Goal: Task Accomplishment & Management: Manage account settings

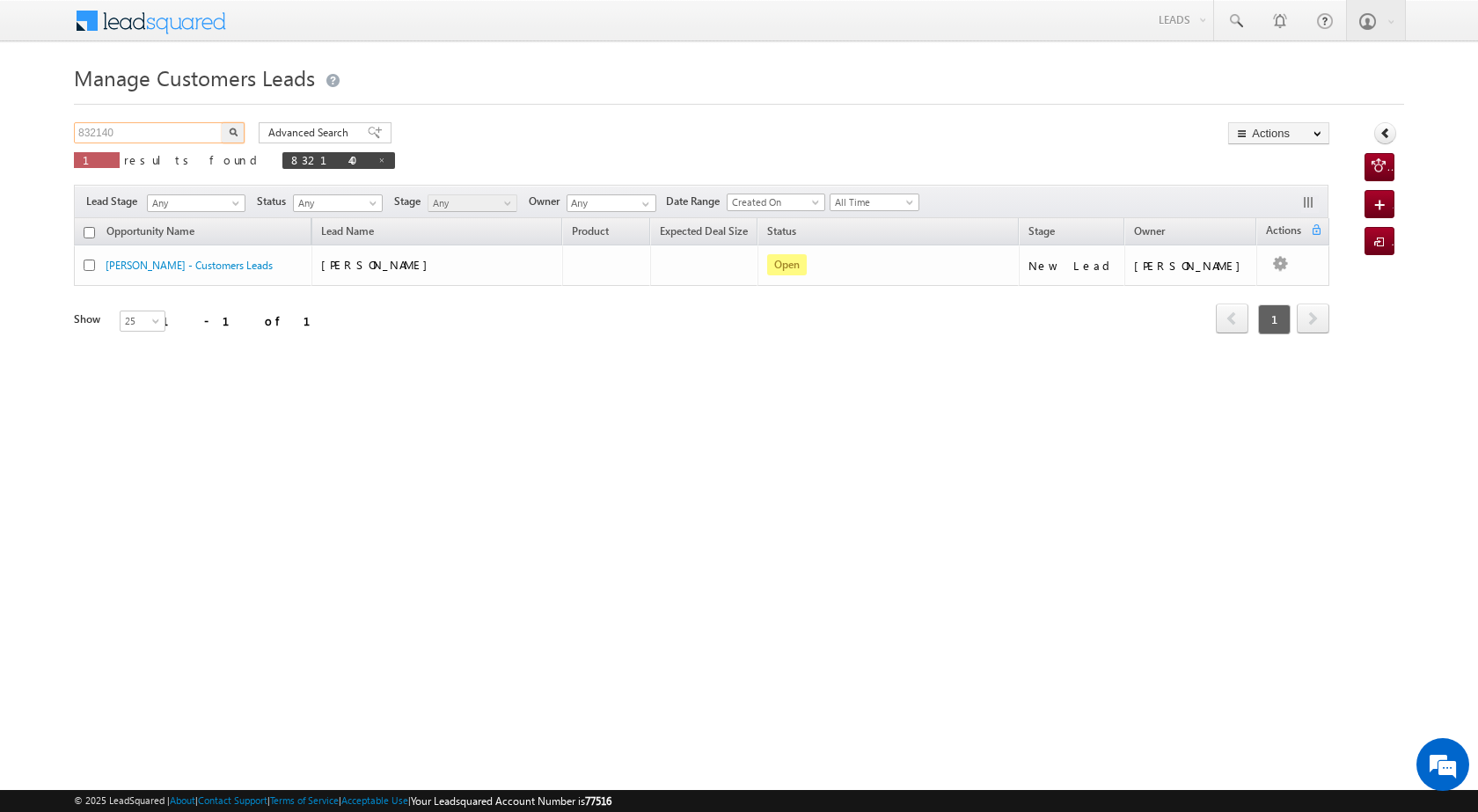
drag, startPoint x: 130, startPoint y: 130, endPoint x: 74, endPoint y: 128, distance: 56.0
click at [74, 128] on input "832140" at bounding box center [149, 133] width 151 height 21
drag, startPoint x: 114, startPoint y: 130, endPoint x: 66, endPoint y: 129, distance: 48.0
click at [66, 129] on body "Menu [PERSON_NAME] [PERSON_NAME] a2@ks erve." at bounding box center [739, 249] width 1478 height 498
paste input "948838"
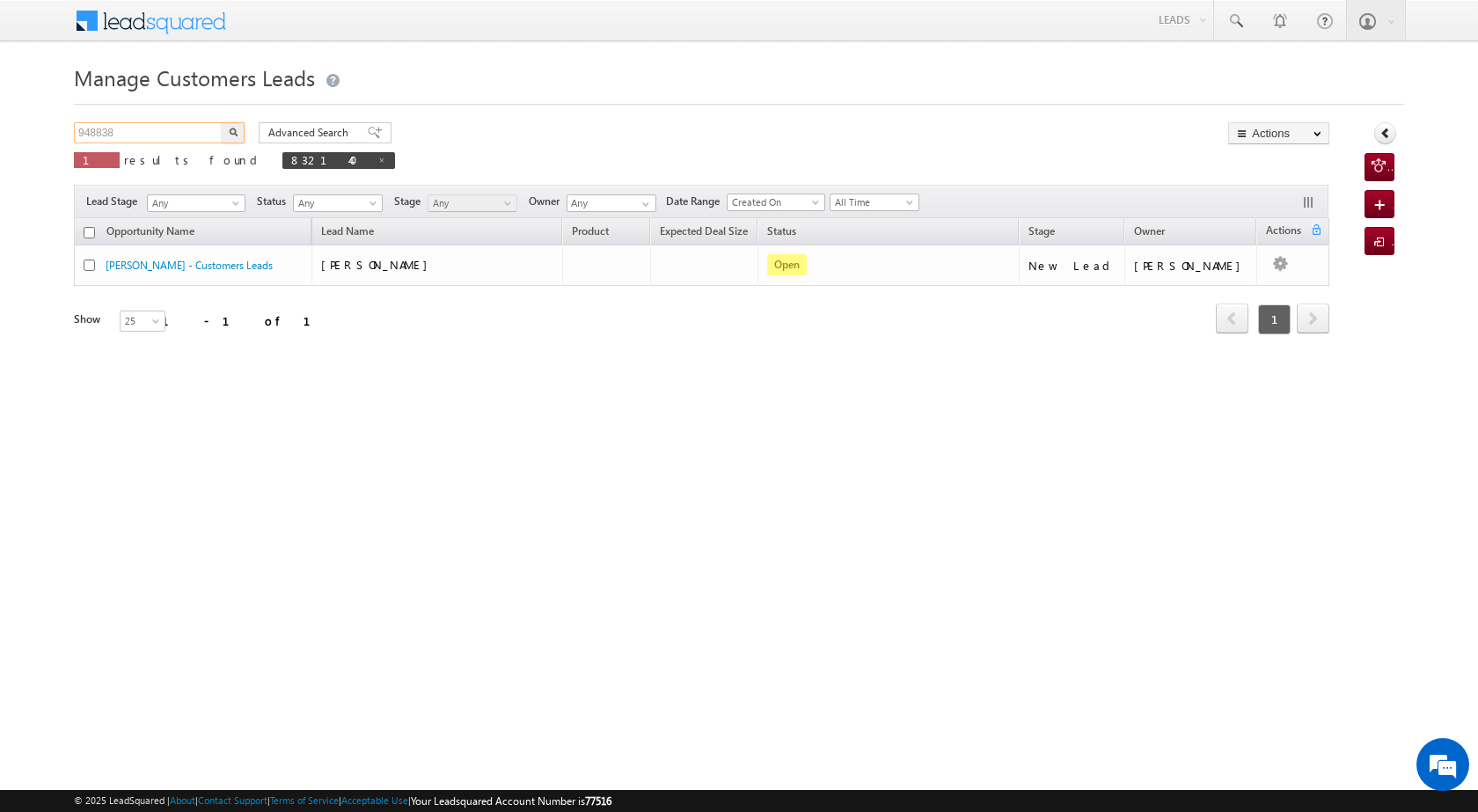
type input "948838"
click at [231, 132] on img "button" at bounding box center [233, 131] width 9 height 9
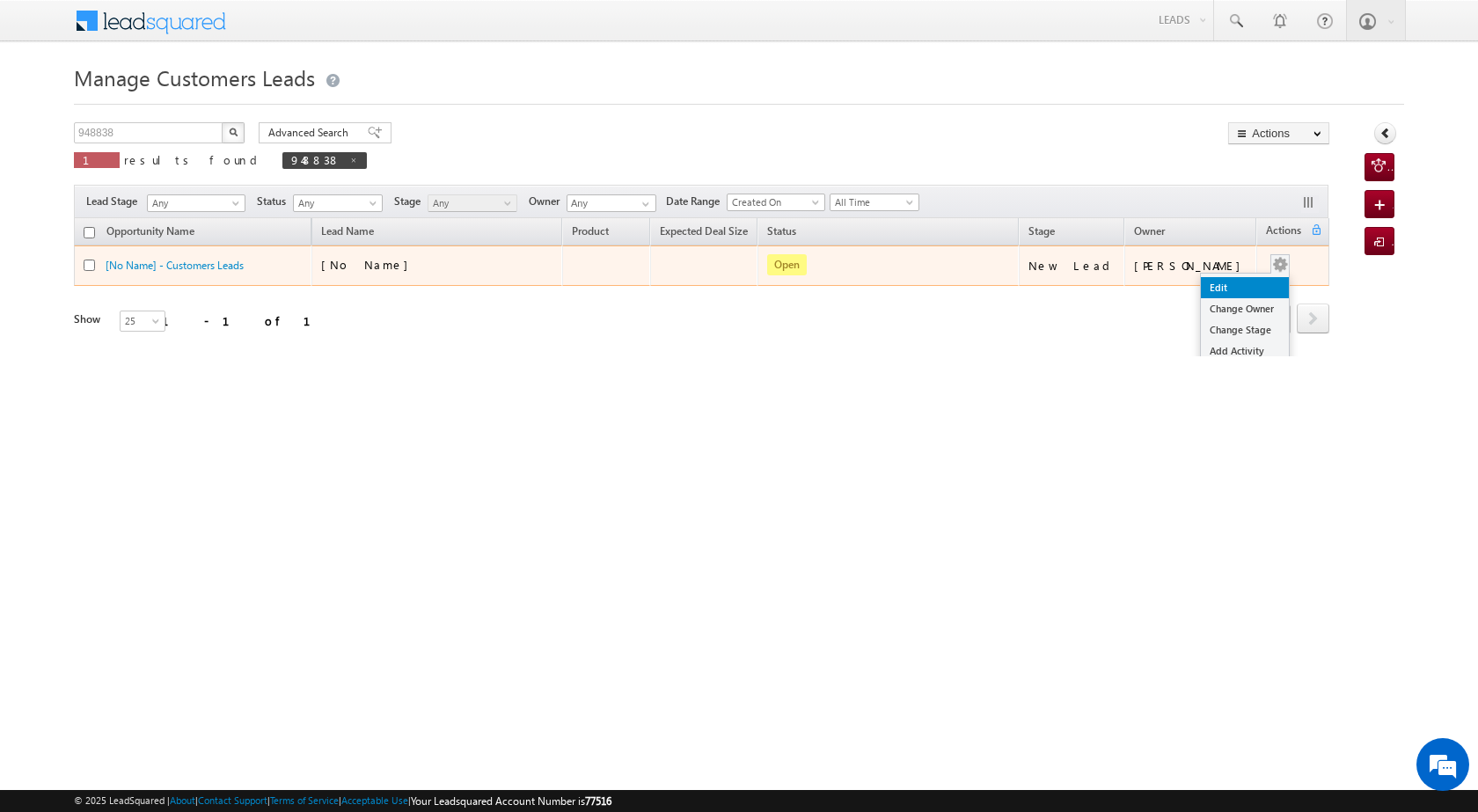
click at [1240, 289] on link "Edit" at bounding box center [1244, 288] width 88 height 21
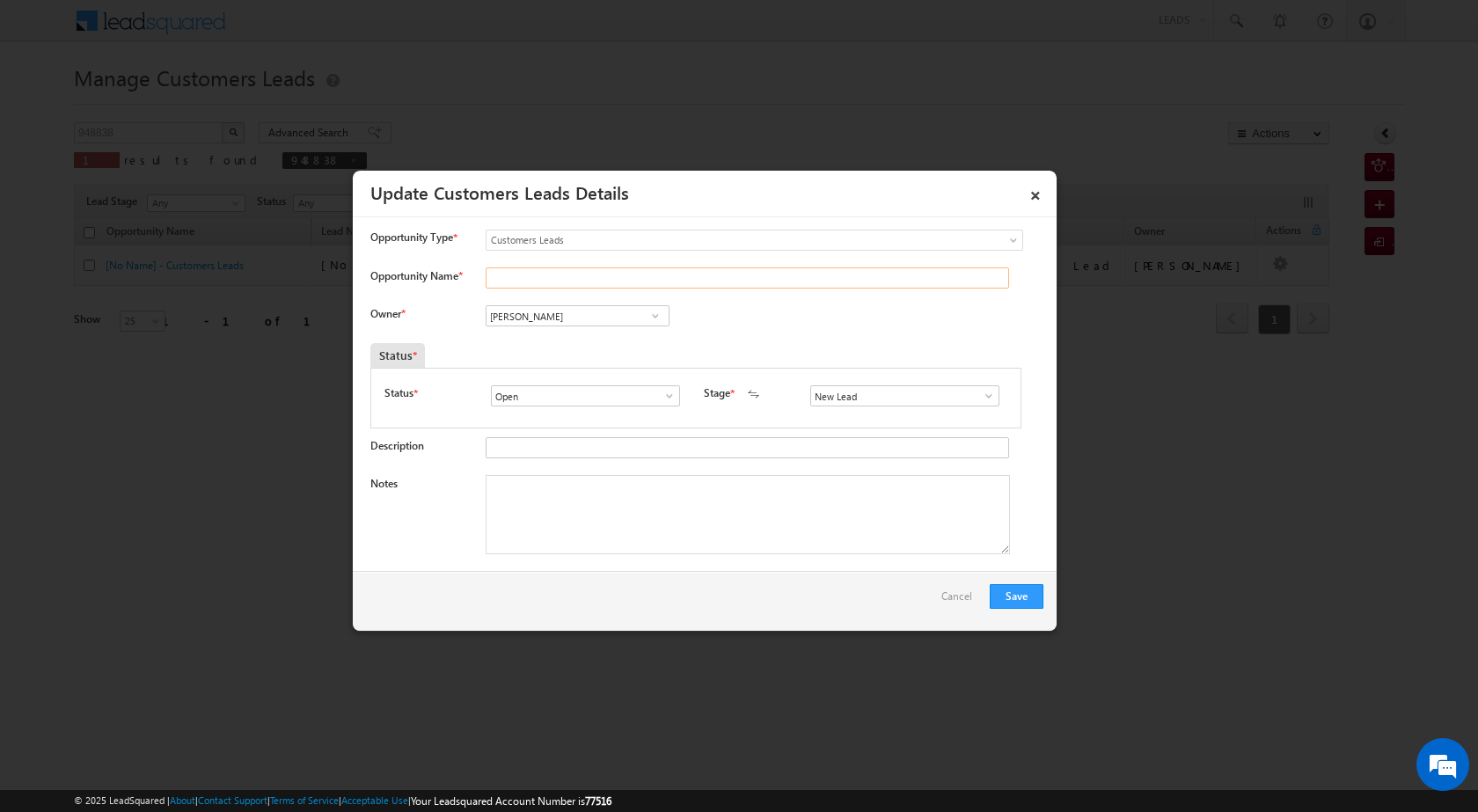
click at [526, 281] on input "Opportunity Name *" at bounding box center [748, 278] width 524 height 21
click at [501, 283] on input "Opportunity Name *" at bounding box center [748, 278] width 524 height 21
paste input "[PERSON_NAME]"
type input "[PERSON_NAME]"
click at [648, 317] on span at bounding box center [655, 316] width 17 height 14
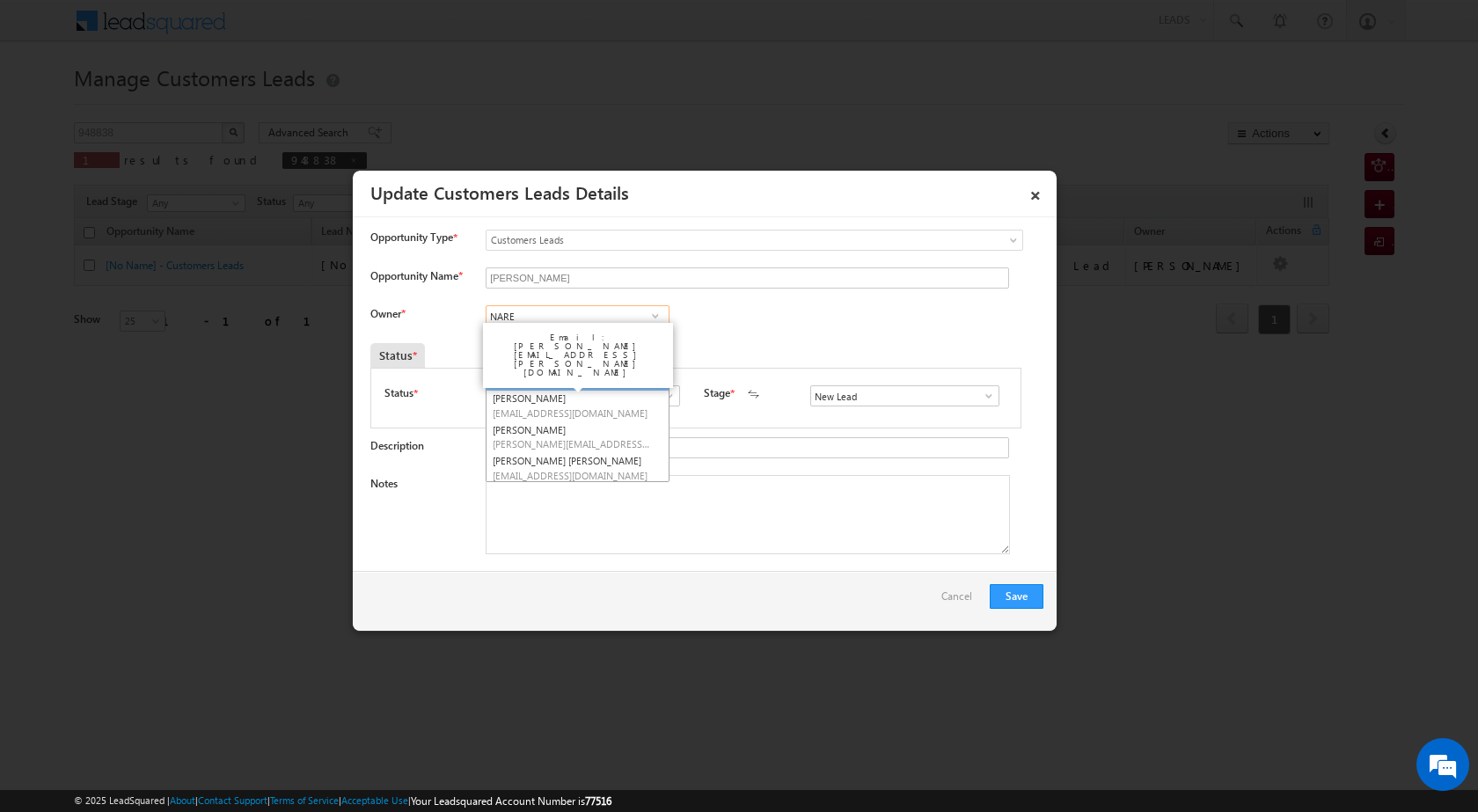
click at [593, 377] on span "[EMAIL_ADDRESS][PERSON_NAME][DOMAIN_NAME]" at bounding box center [572, 381] width 158 height 14
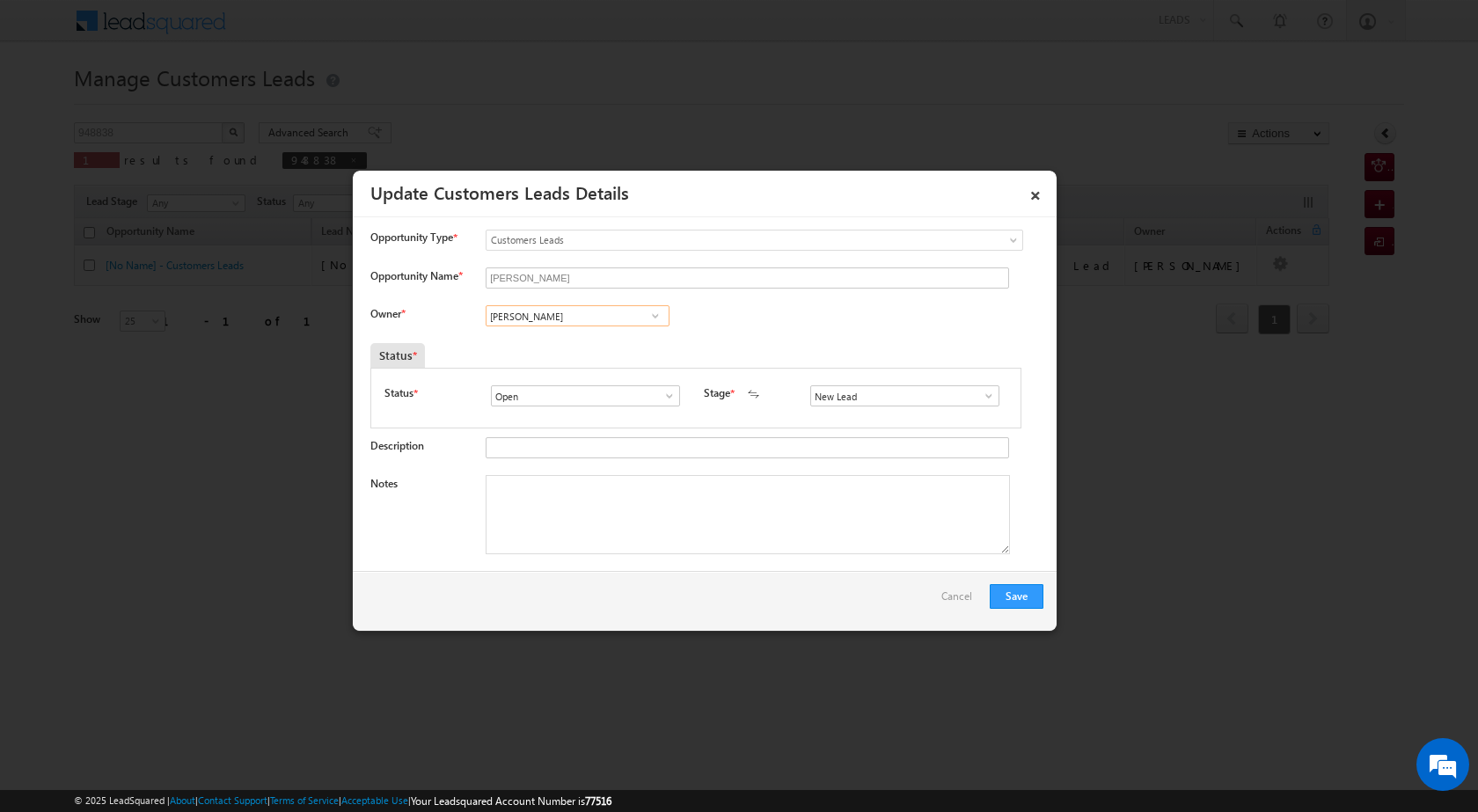
type input "[PERSON_NAME]"
click at [984, 399] on span at bounding box center [988, 395] width 17 height 14
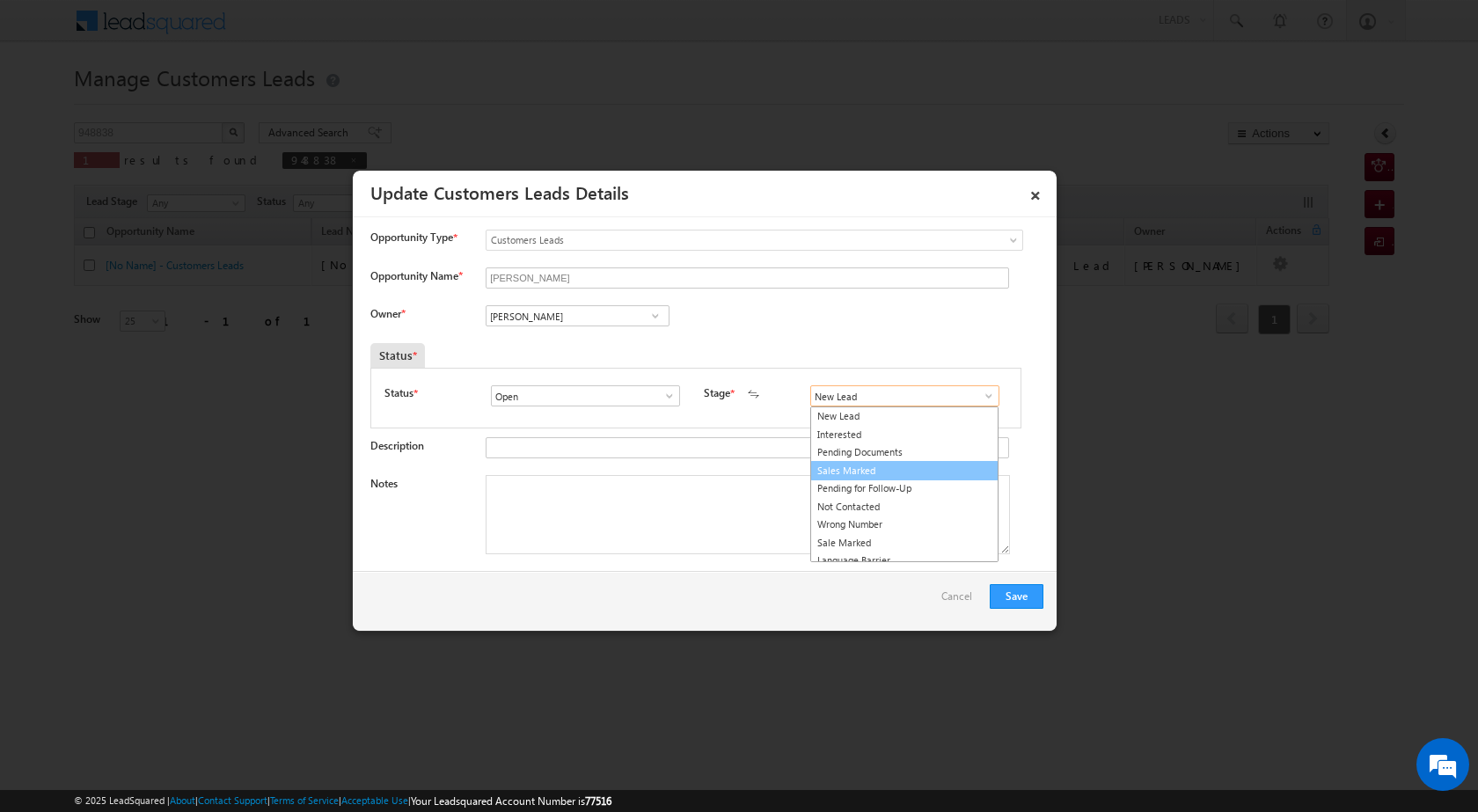
click at [933, 470] on link "Sales Marked" at bounding box center [904, 470] width 188 height 20
type input "Sales Marked"
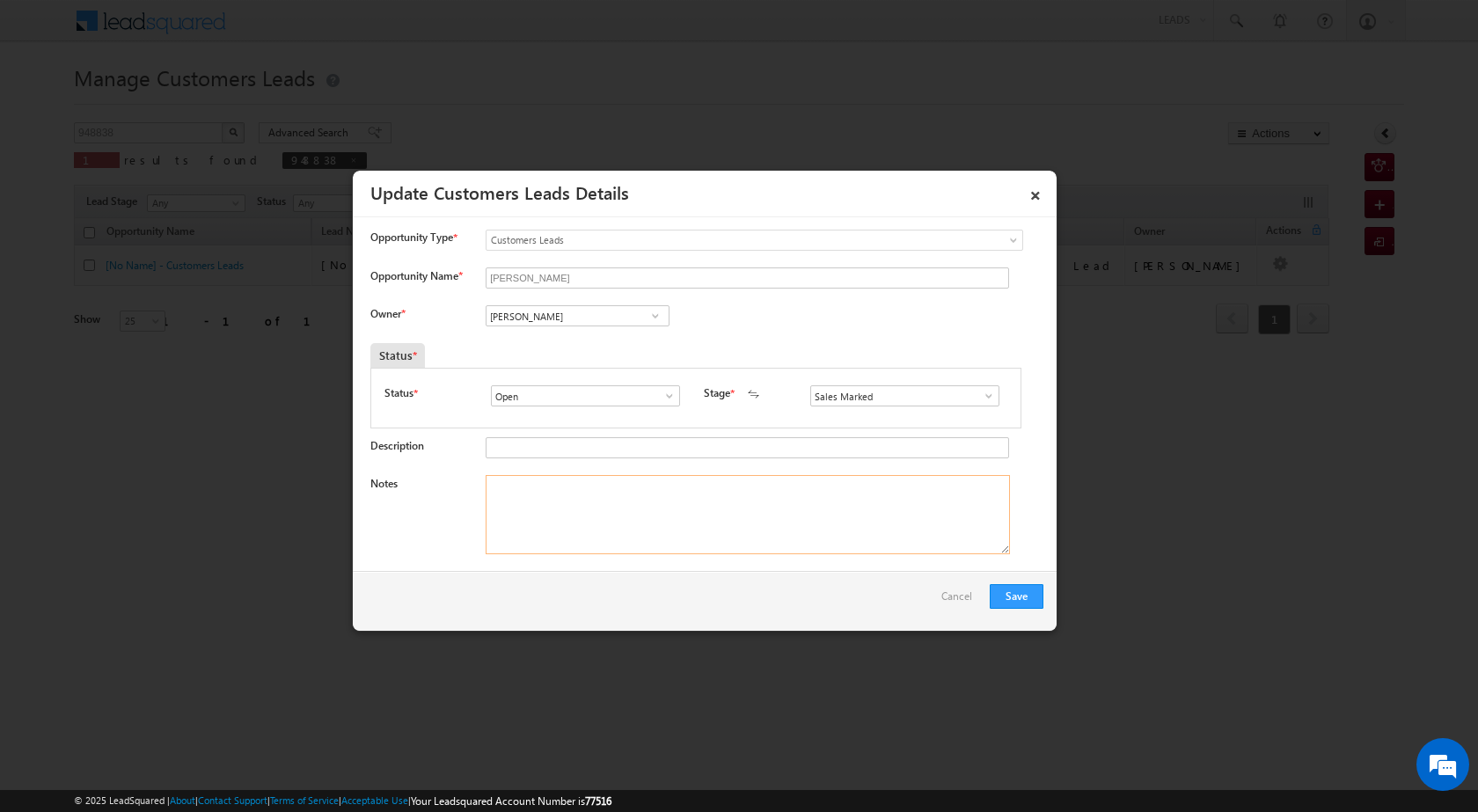
click at [776, 528] on textarea "Notes" at bounding box center [748, 515] width 525 height 79
click at [654, 526] on textarea "Notes" at bounding box center [748, 515] width 525 height 79
paste textarea "OWN PLOT SECO LOAN"
paste textarea "OWN WIFE PV 4 LAC LOAN AMOUNT 6 LAC MISTREE WORK 20 K WIFE [DEMOGRAPHIC_DATA] […"
drag, startPoint x: 621, startPoint y: 486, endPoint x: 608, endPoint y: 486, distance: 13.0
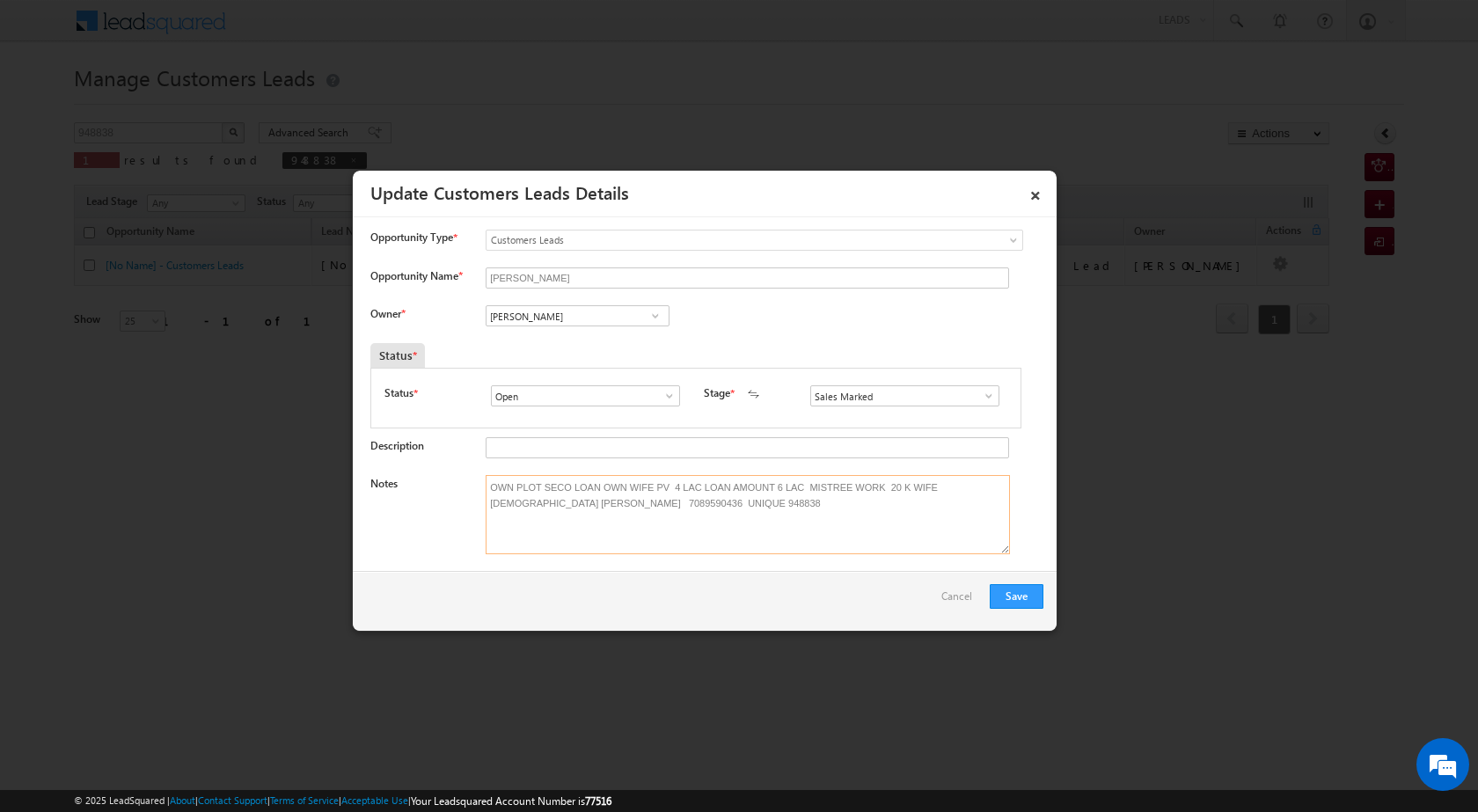
click at [608, 486] on textarea "OWN PLOT SECO LOAN OWN WIFE PV 4 LAC LOAN AMOUNT 6 LAC MISTREE WORK 20 K WIFE […" at bounding box center [748, 515] width 525 height 79
click at [612, 490] on textarea "OWN PLOT SECO LOAN N WIFE PV 4 LAC LOAN AMOUNT 6 LAC MISTREE WORK 20 K WIFE [DE…" at bounding box center [748, 515] width 525 height 79
click at [611, 487] on textarea "OWN PLOT SECO LOAN N WIFE PV 4 LAC LOAN AMOUNT 6 LAC MISTREE WORK 20 K WIFE [DE…" at bounding box center [748, 515] width 525 height 79
click at [607, 486] on textarea "OWN PLOT SECO LOAN N WIFE PV 4 LAC LOAN AMOUNT 6 LAC MISTREE WORK 20 K WIFE [DE…" at bounding box center [748, 515] width 525 height 79
click at [746, 501] on textarea "OWN PLOT SECO LOAN WIFE PV 4 LAC LOAN AMOUNT 6 LAC MISTREE WORK 20 K WIFE [DEMO…" at bounding box center [748, 515] width 525 height 79
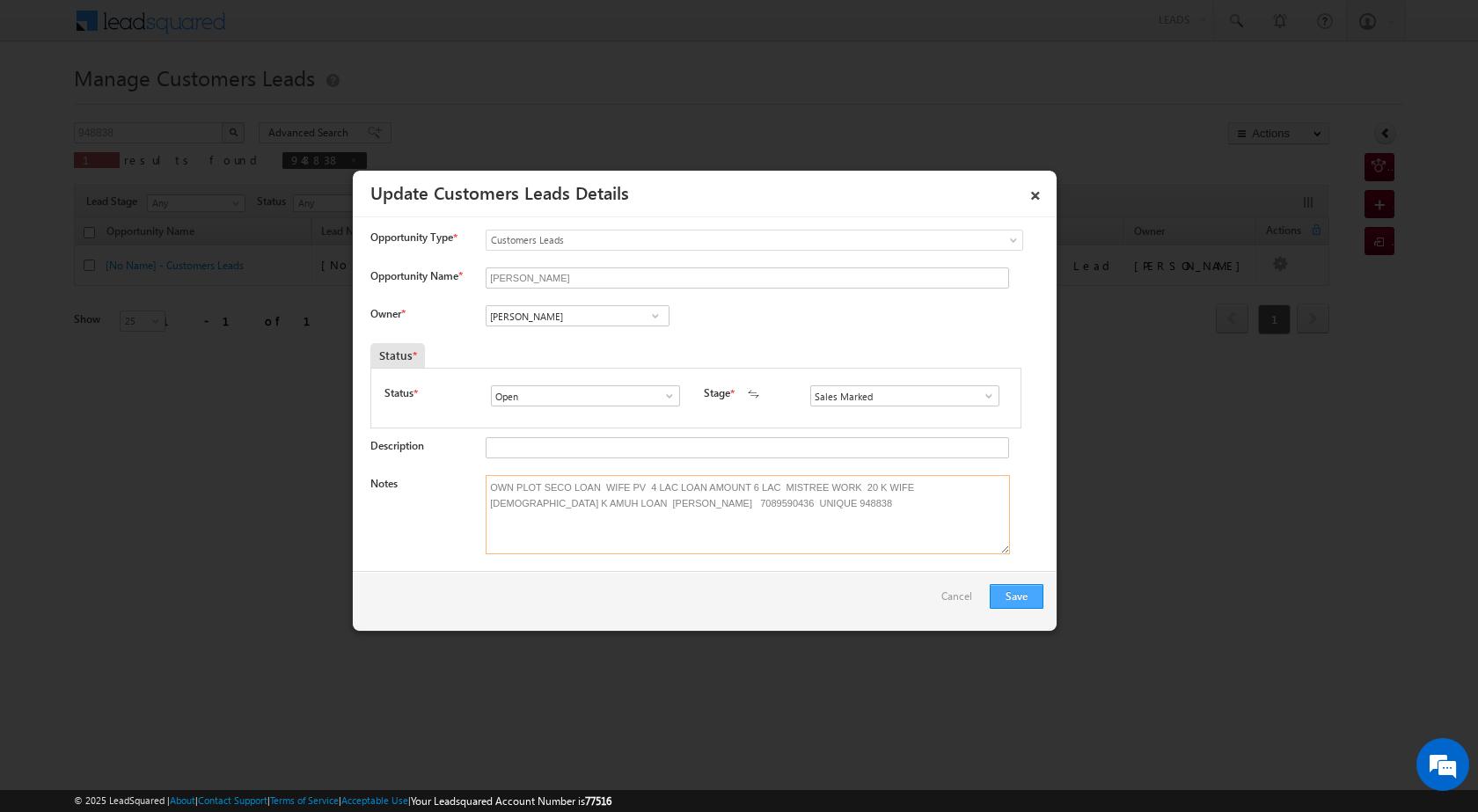
type textarea "OWN PLOT SECO LOAN WIFE PV 4 LAC LOAN AMOUNT 6 LAC MISTREE WORK 20 K WIFE [DEMO…"
click at [1023, 592] on button "Save" at bounding box center [1016, 596] width 54 height 24
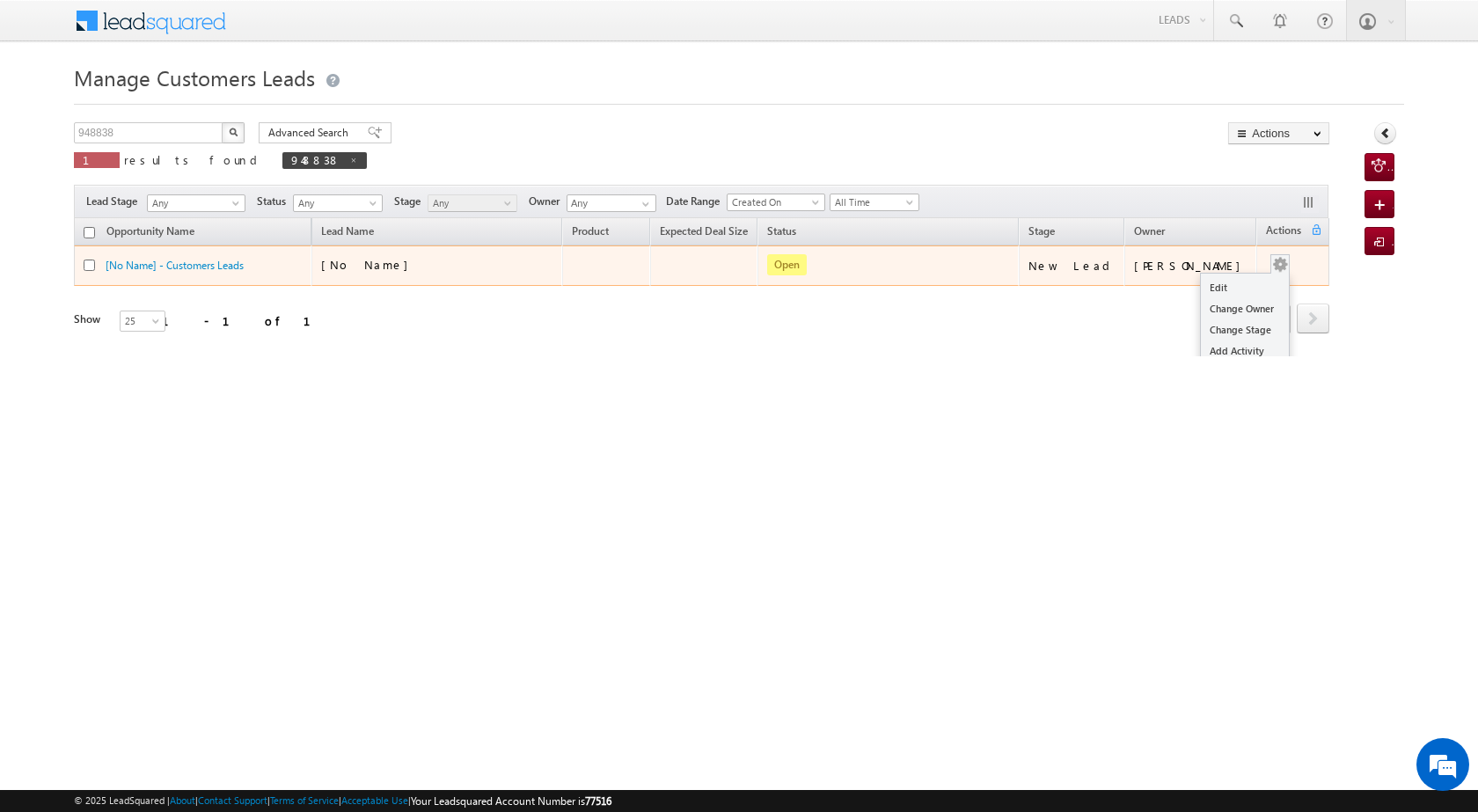
click at [1272, 254] on span at bounding box center [1280, 264] width 19 height 19
click at [1226, 283] on link "Edit" at bounding box center [1244, 288] width 88 height 21
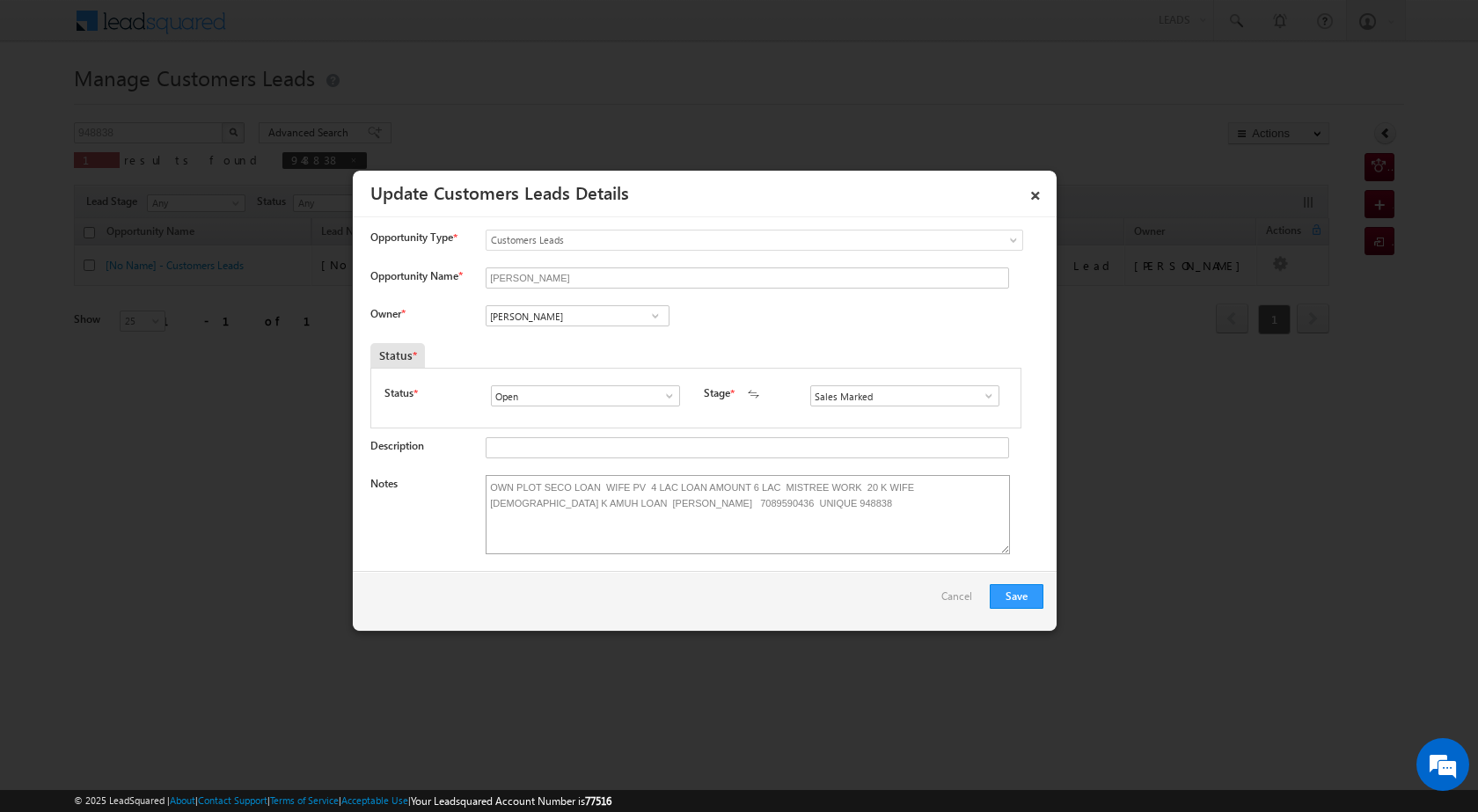
drag, startPoint x: 481, startPoint y: 485, endPoint x: 615, endPoint y: 499, distance: 134.7
click at [682, 508] on div "Notes OWN PLOT SECO LOAN WIFE PV 4 LAC LOAN AMOUNT 6 LAC MISTREE WORK 20 K WIFE…" at bounding box center [706, 518] width 673 height 88
drag, startPoint x: 484, startPoint y: 486, endPoint x: 852, endPoint y: 508, distance: 368.7
click at [852, 508] on textarea "OWN PLOT SECO LOAN WIFE PV 4 LAC LOAN AMOUNT 6 LAC MISTREE WORK 20 K WIFE [DEMO…" at bounding box center [748, 515] width 525 height 79
click at [1034, 593] on button "Save" at bounding box center [1016, 596] width 54 height 24
